Goal: Task Accomplishment & Management: Use online tool/utility

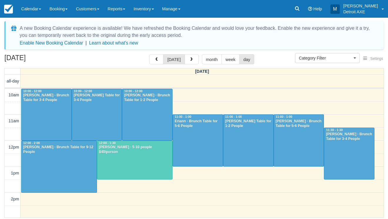
select select
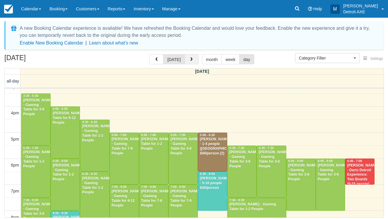
click at [193, 57] on button "button" at bounding box center [192, 59] width 14 height 10
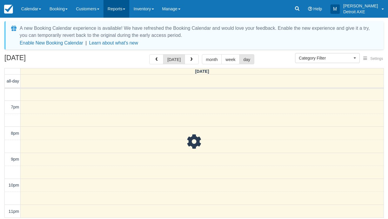
scroll to position [222, 0]
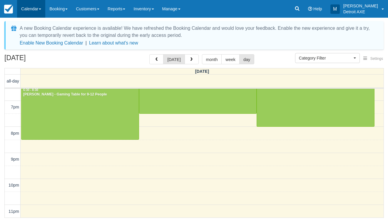
click at [31, 5] on link "Calendar" at bounding box center [31, 9] width 28 height 18
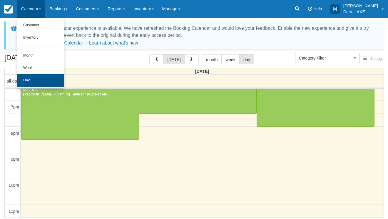
click at [37, 82] on link "Day" at bounding box center [40, 80] width 46 height 12
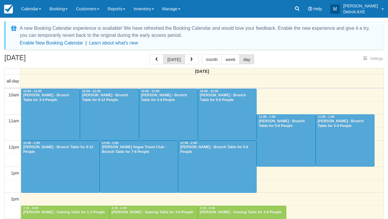
select select
click at [39, 6] on link "Calendar" at bounding box center [31, 9] width 28 height 18
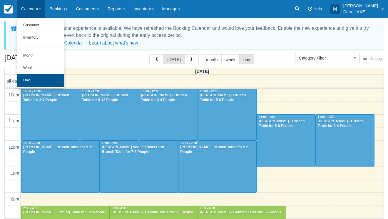
click at [41, 74] on link "Day" at bounding box center [40, 80] width 46 height 12
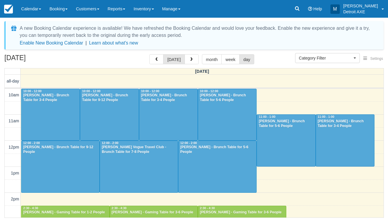
select select
click at [190, 61] on span "button" at bounding box center [192, 59] width 4 height 4
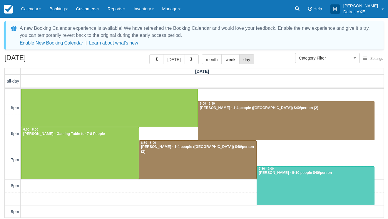
scroll to position [120, 0]
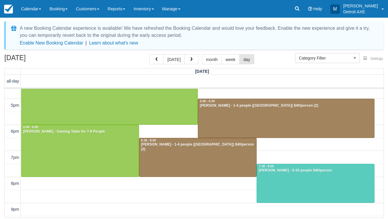
click at [310, 174] on div at bounding box center [315, 183] width 117 height 39
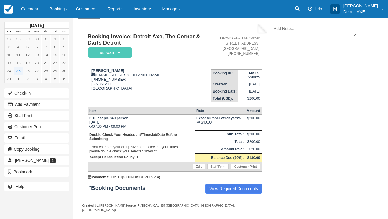
scroll to position [29, 0]
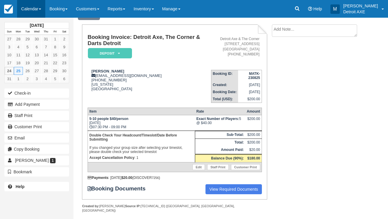
click at [41, 4] on link "Calendar" at bounding box center [31, 9] width 28 height 18
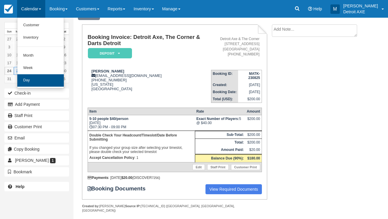
click at [35, 82] on link "Day" at bounding box center [40, 80] width 46 height 12
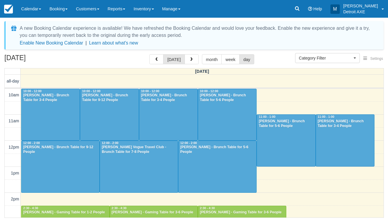
select select
click at [29, 6] on link "Calendar" at bounding box center [31, 9] width 28 height 18
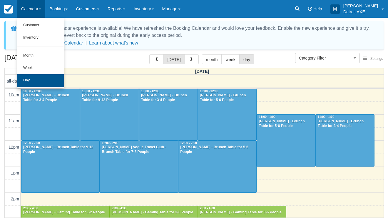
click at [33, 82] on link "Day" at bounding box center [40, 80] width 46 height 12
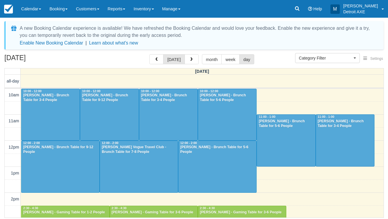
select select
click at [190, 59] on span "button" at bounding box center [192, 59] width 4 height 4
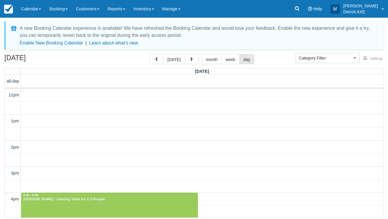
scroll to position [52, 0]
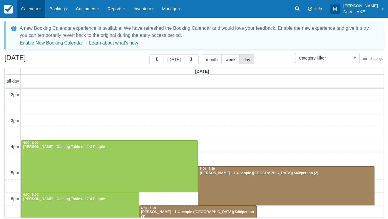
click at [35, 11] on link "Calendar" at bounding box center [31, 9] width 28 height 18
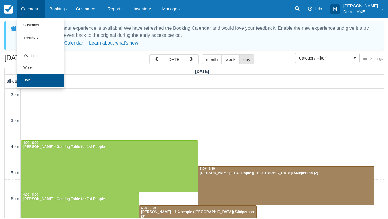
click at [42, 75] on link "Day" at bounding box center [40, 80] width 46 height 12
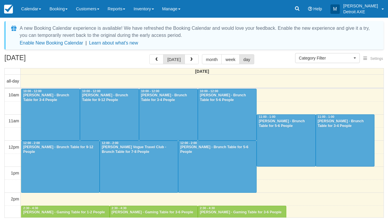
select select
click at [192, 56] on button "button" at bounding box center [192, 59] width 14 height 10
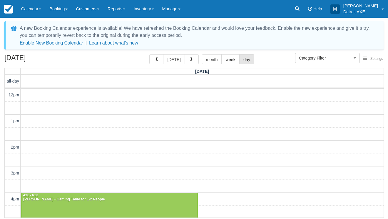
scroll to position [52, 0]
